Goal: Information Seeking & Learning: Learn about a topic

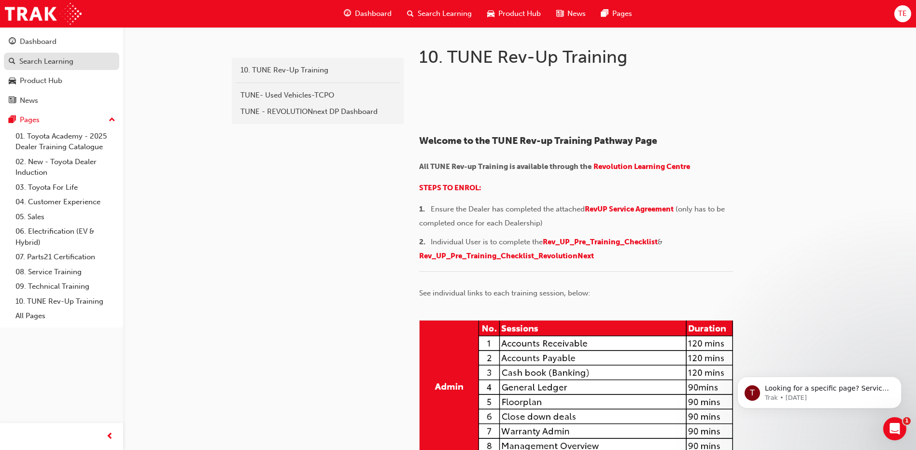
click at [55, 59] on div "Search Learning" at bounding box center [46, 61] width 54 height 11
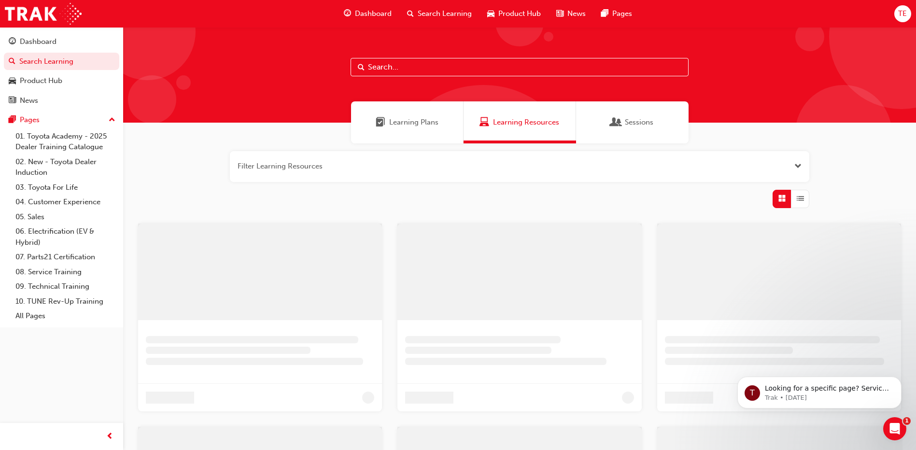
click at [393, 68] on input "text" at bounding box center [519, 67] width 338 height 18
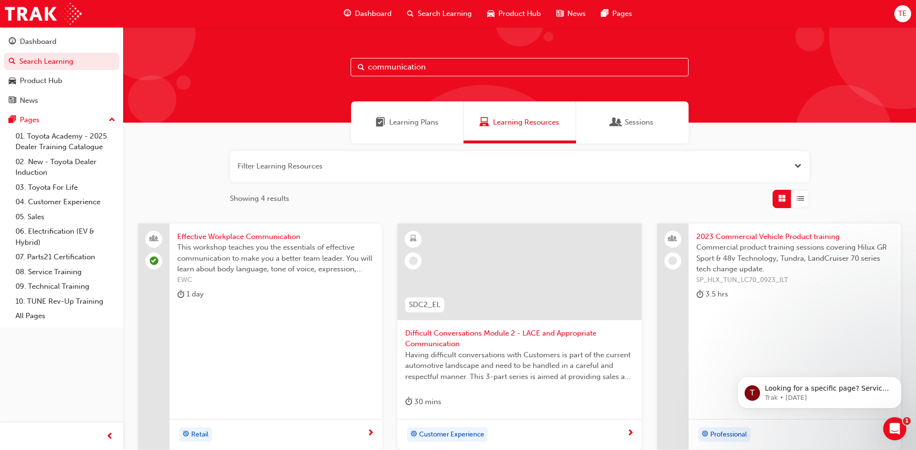
type input "communication"
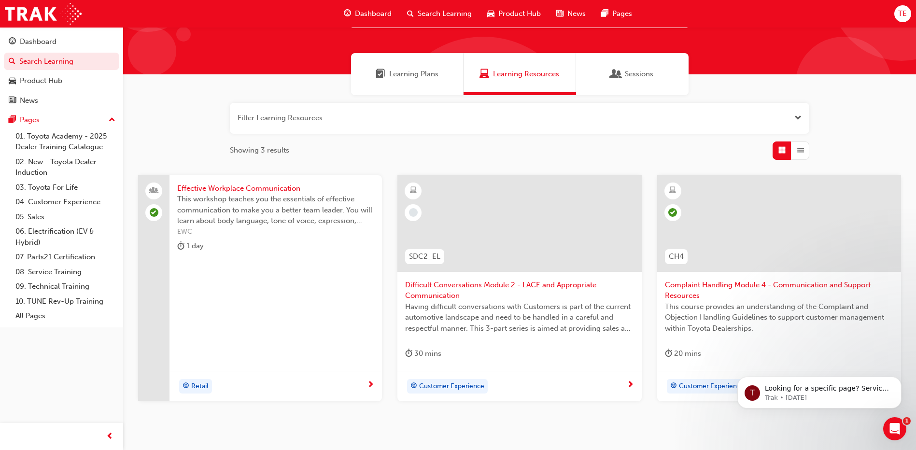
scroll to position [93, 0]
